Goal: Task Accomplishment & Management: Use online tool/utility

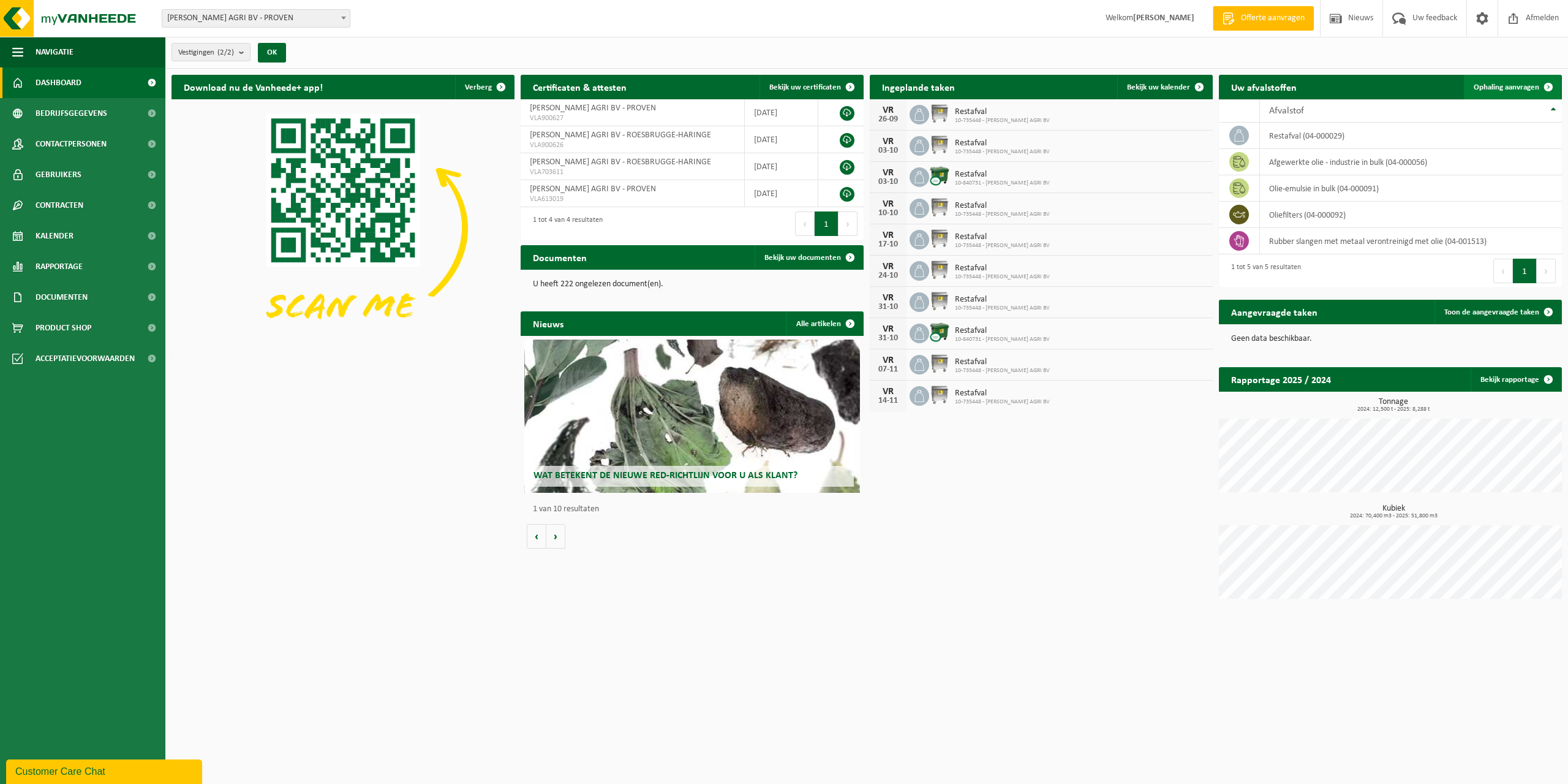
click at [1520, 86] on span "Ophaling aanvragen" at bounding box center [1506, 87] width 66 height 8
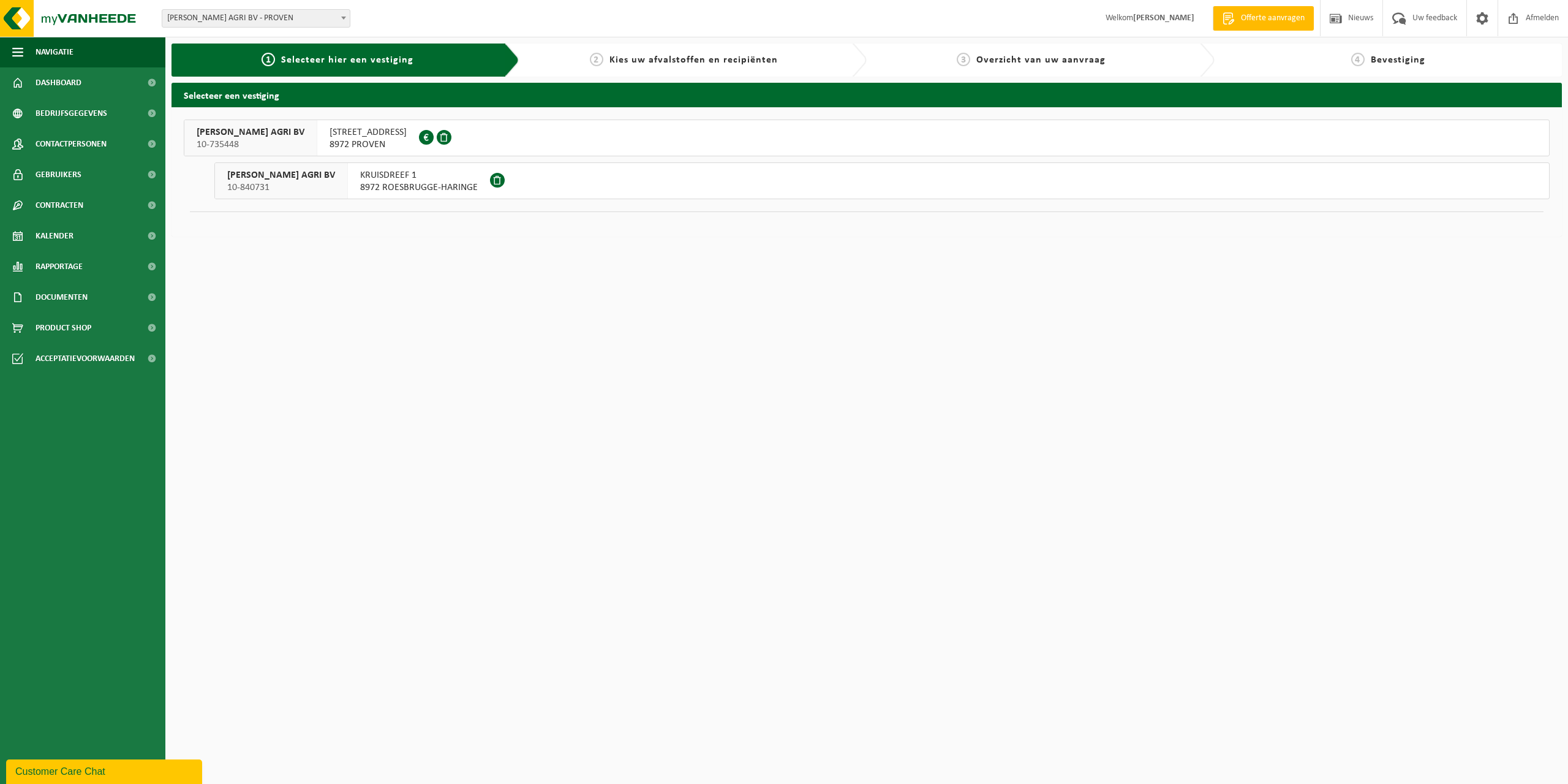
click at [337, 138] on span "BLEKERIJWEG 31 A" at bounding box center [368, 132] width 77 height 12
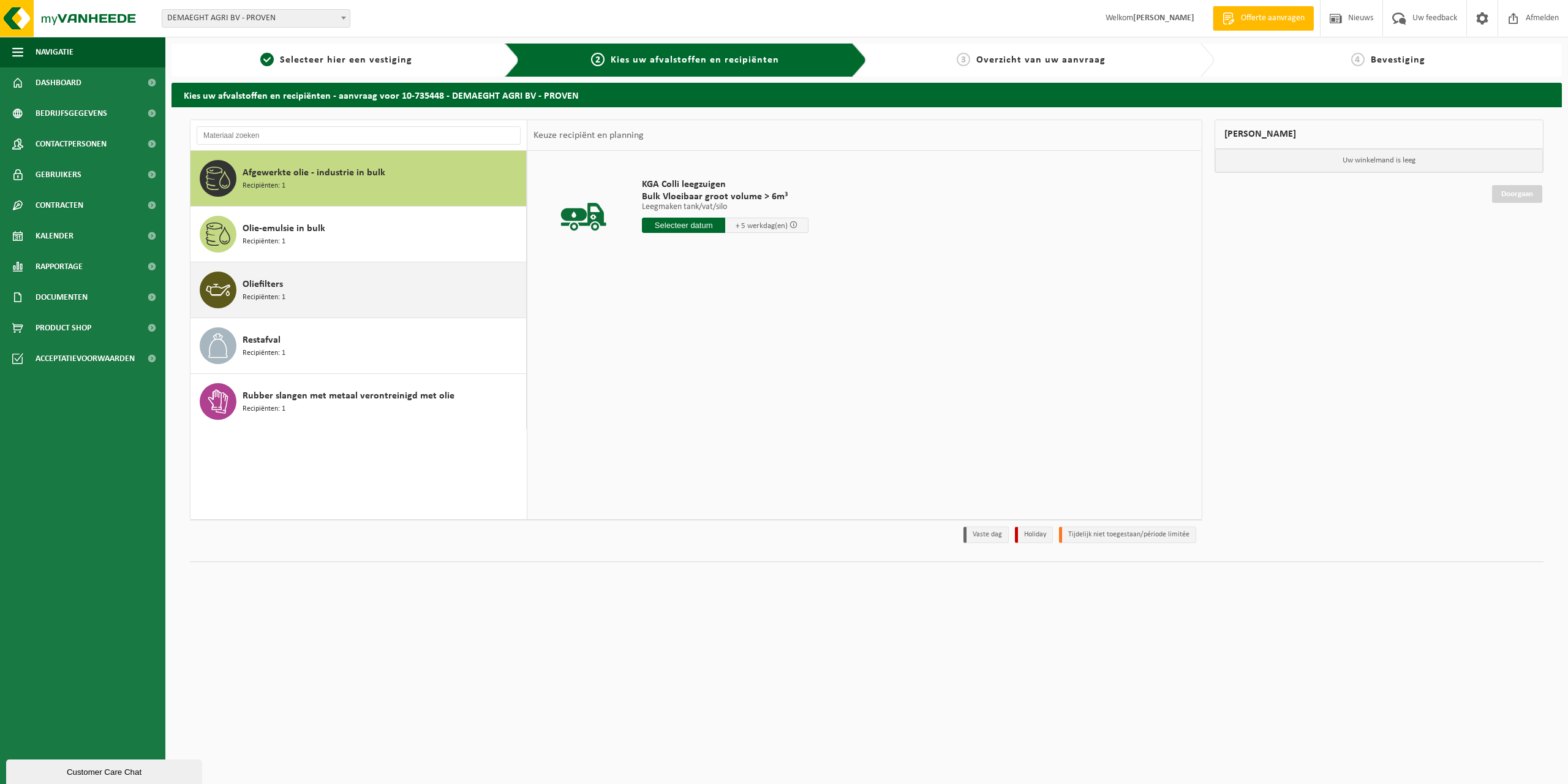
click at [348, 298] on div "Oliefilters Recipiënten: 1" at bounding box center [383, 290] width 281 height 37
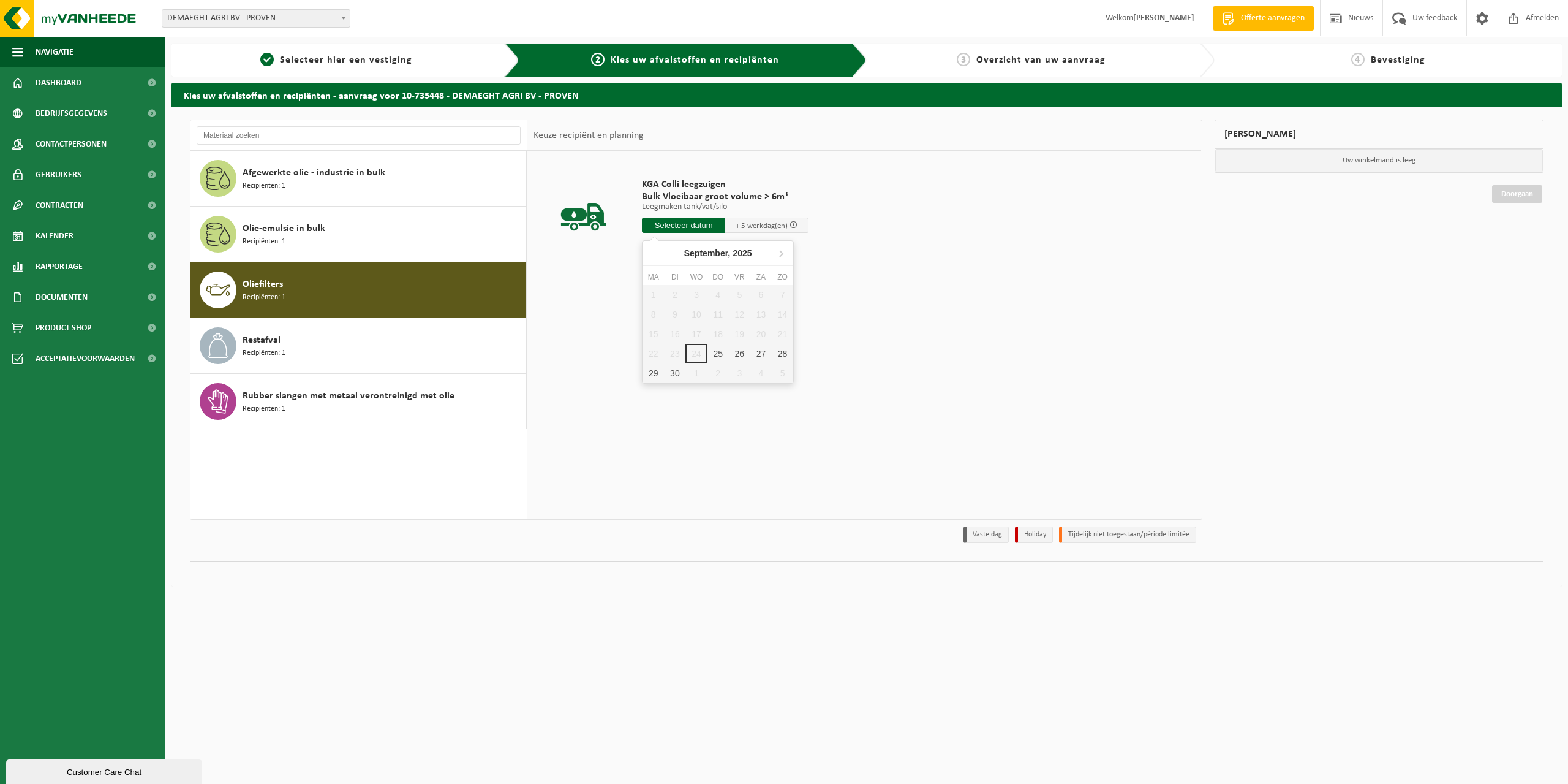
click at [672, 220] on input "text" at bounding box center [683, 225] width 83 height 15
click at [691, 224] on input "text" at bounding box center [698, 225] width 113 height 15
drag, startPoint x: 696, startPoint y: 355, endPoint x: 706, endPoint y: 353, distance: 10.2
click at [698, 355] on div "1 2 3 4 5 6 7 8 9 10 11 12 13 14 15 16 17 18 19 20 21 22 23 24 25 26 27 28 29 3…" at bounding box center [717, 334] width 150 height 98
click at [715, 352] on div "25" at bounding box center [718, 353] width 22 height 20
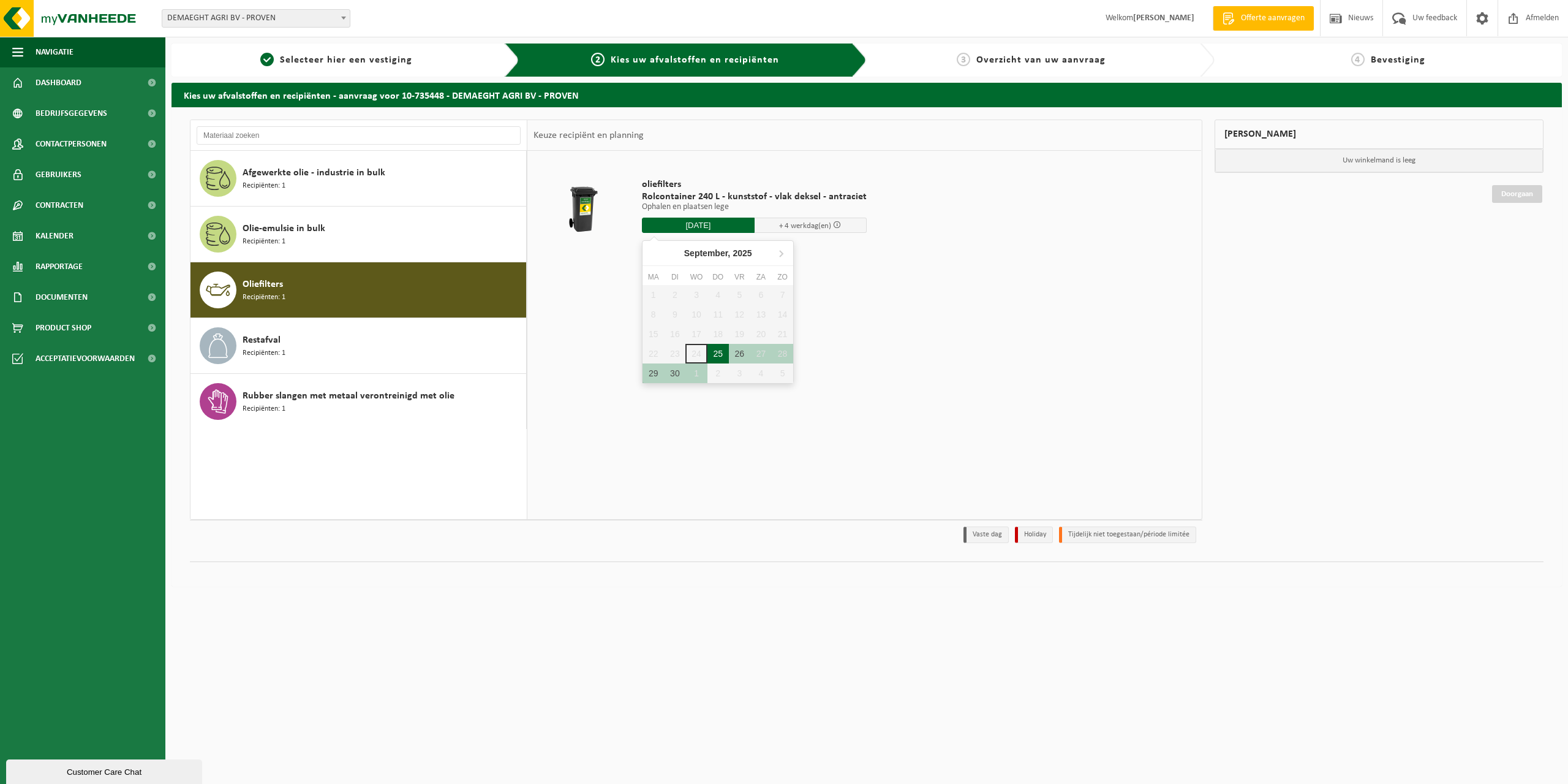
type input "Van 2025-09-25"
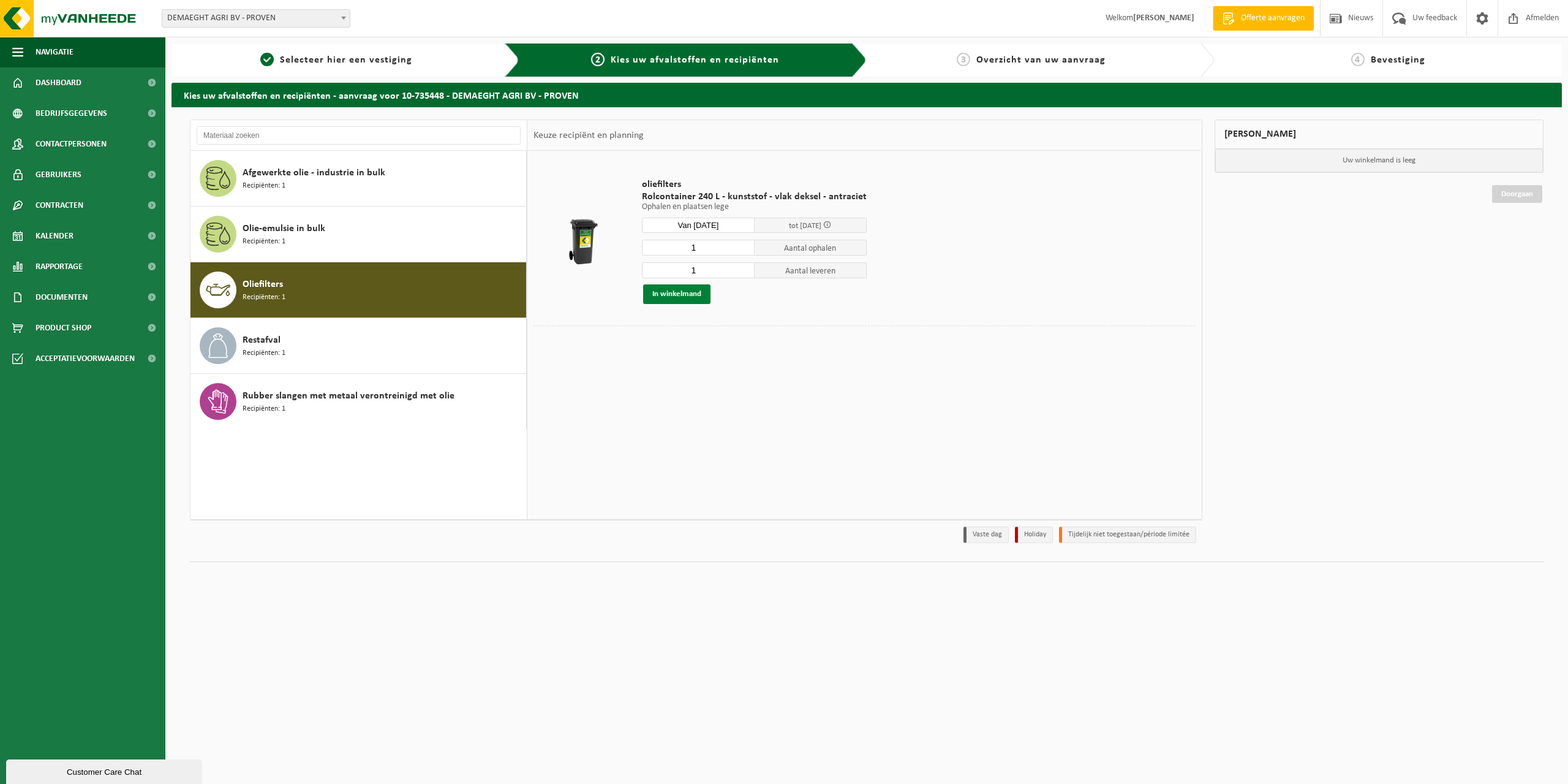
click at [690, 295] on button "In winkelmand" at bounding box center [676, 294] width 67 height 20
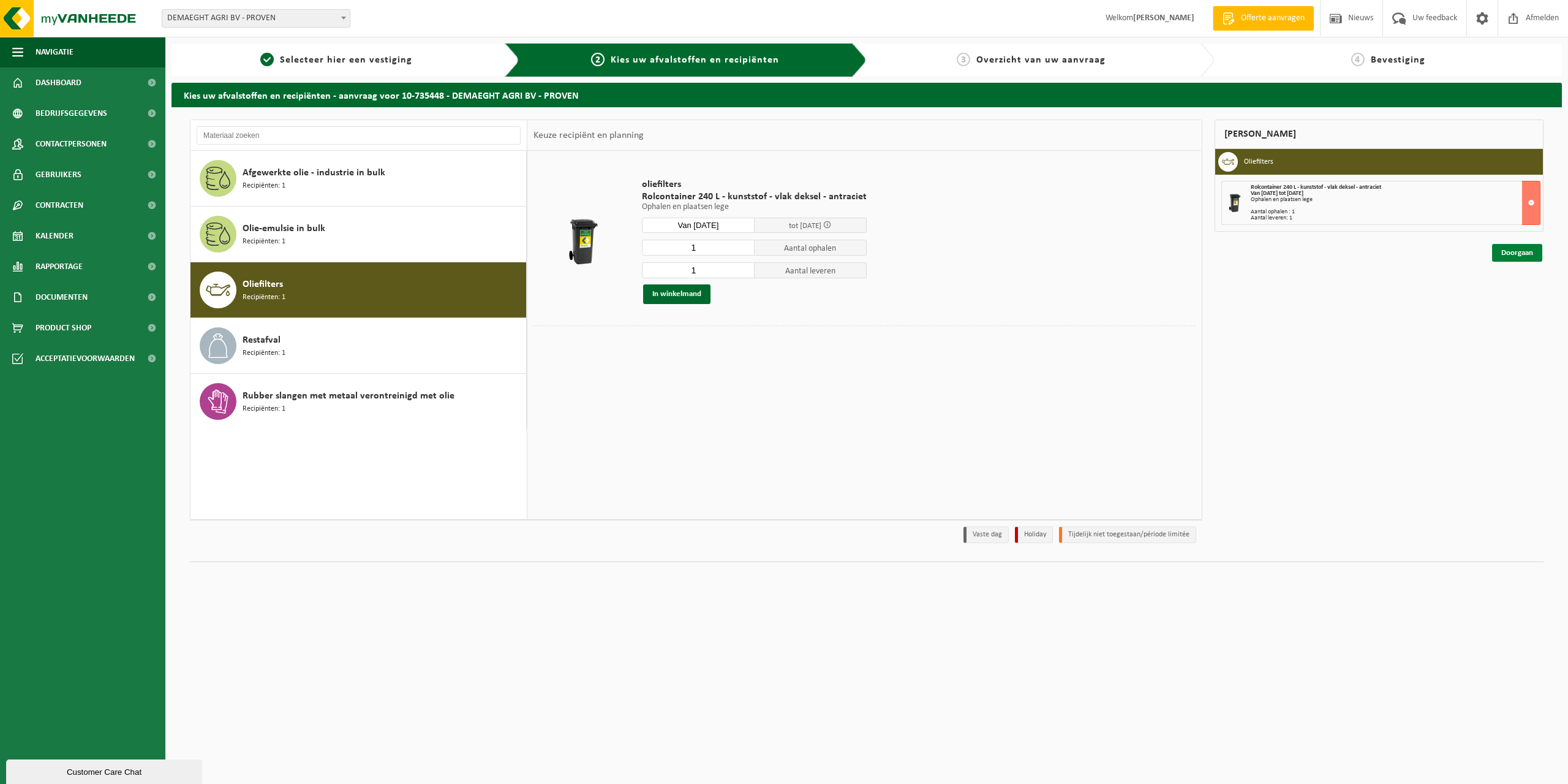
click at [1515, 254] on link "Doorgaan" at bounding box center [1516, 252] width 50 height 17
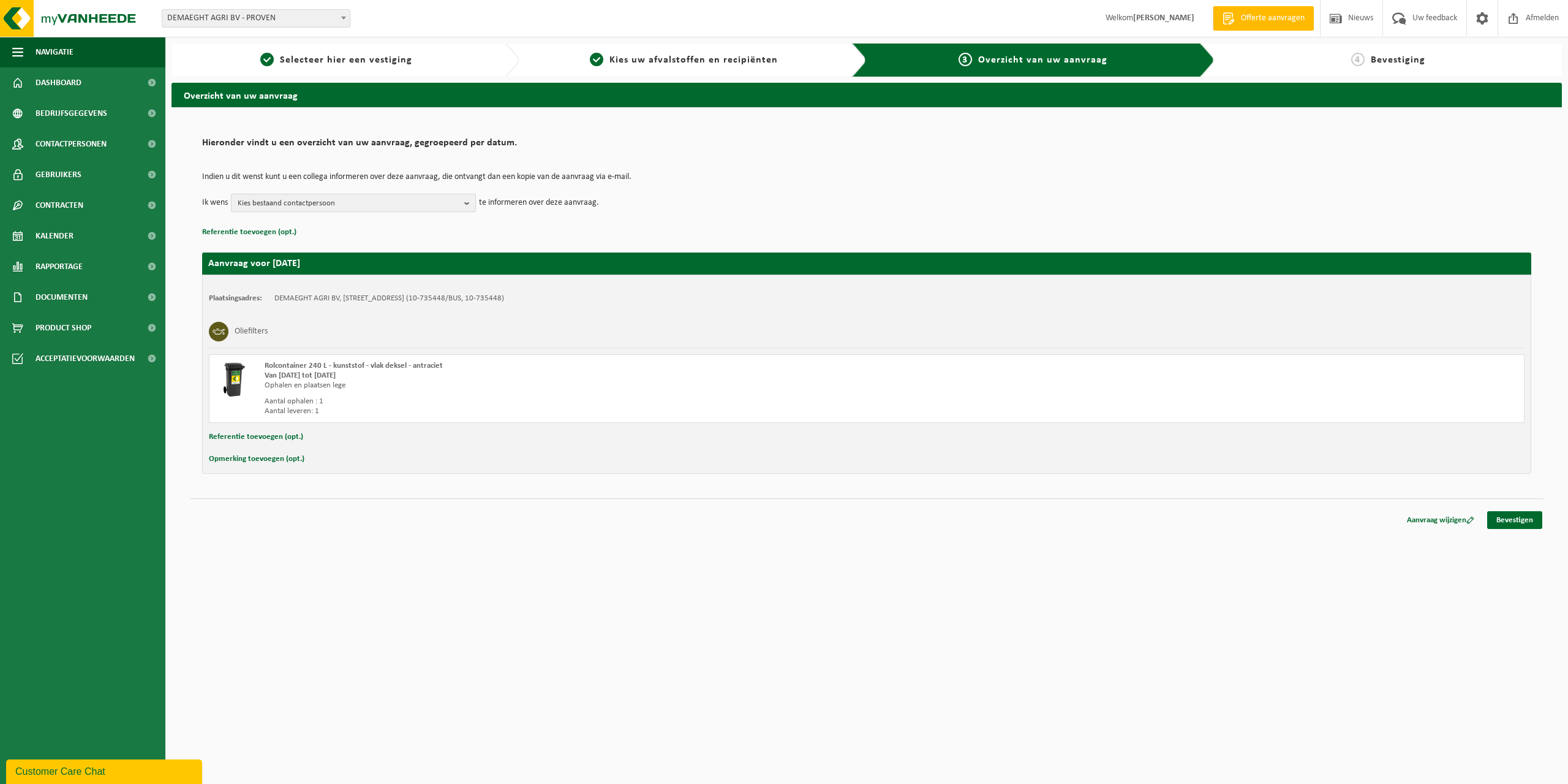
click at [466, 200] on b "button" at bounding box center [469, 203] width 11 height 17
click at [400, 265] on label "INVOICING DEMAEGHT AGRI BV ( facturatie.demaeghtagri@hotmail.com )" at bounding box center [352, 271] width 233 height 18
click at [234, 255] on input "INVOICING DEMAEGHT AGRI BV ( facturatie.demaeghtagri@hotmail.com )" at bounding box center [234, 255] width 1 height 1
checkbox input "true"
click at [1517, 514] on link "Bevestigen" at bounding box center [1514, 520] width 55 height 17
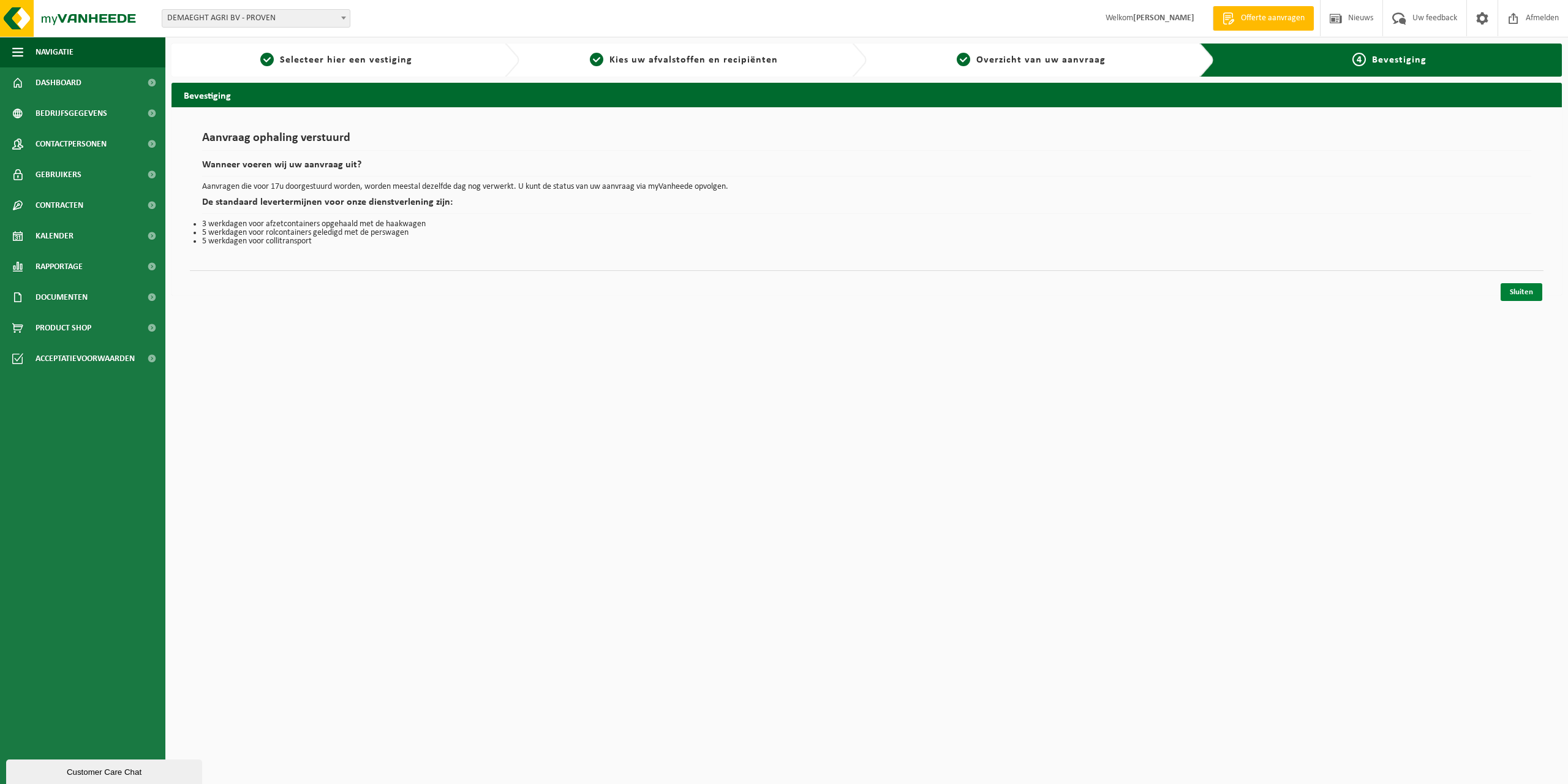
click at [1531, 288] on link "Sluiten" at bounding box center [1521, 292] width 42 height 17
